Goal: Find specific page/section: Find specific page/section

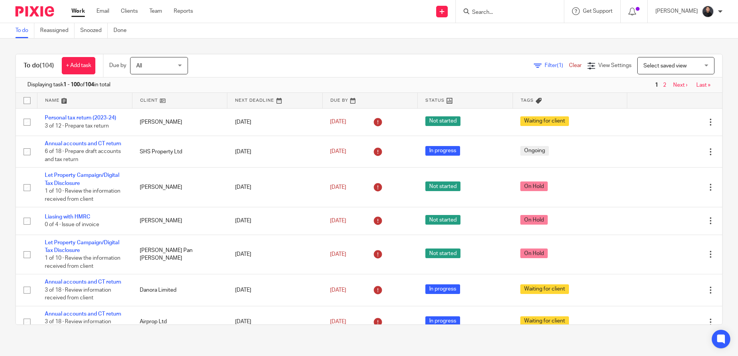
click at [503, 12] on input "Search" at bounding box center [505, 12] width 69 height 7
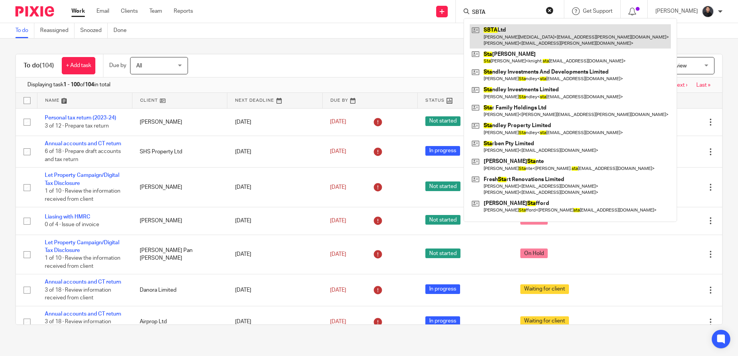
type input "SBTA"
click at [507, 37] on link at bounding box center [569, 36] width 201 height 24
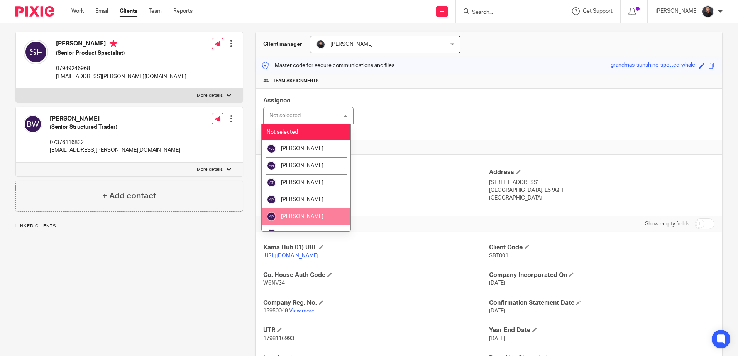
click at [391, 192] on div "Client type UK Company" at bounding box center [375, 186] width 225 height 34
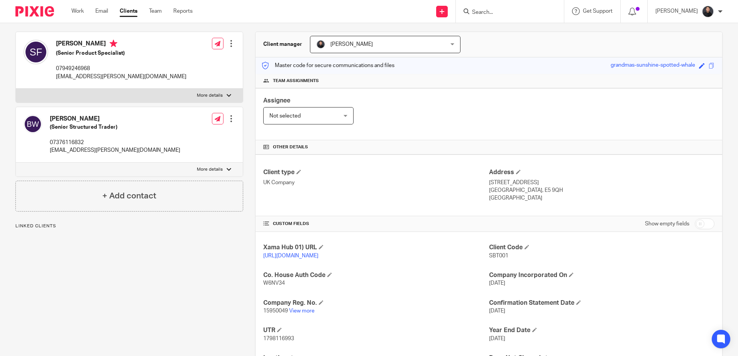
scroll to position [114, 0]
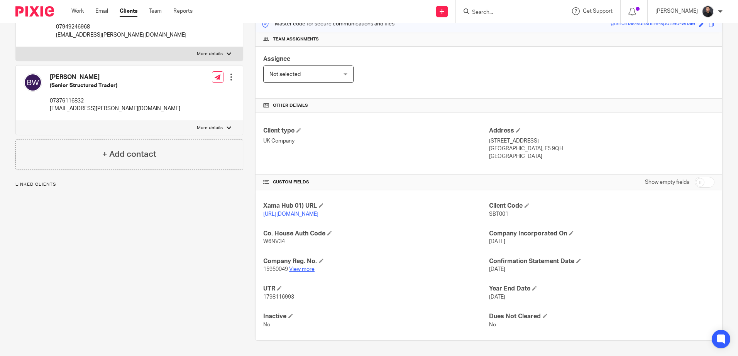
click at [301, 269] on link "View more" at bounding box center [301, 269] width 25 height 5
